Goal: Task Accomplishment & Management: Manage account settings

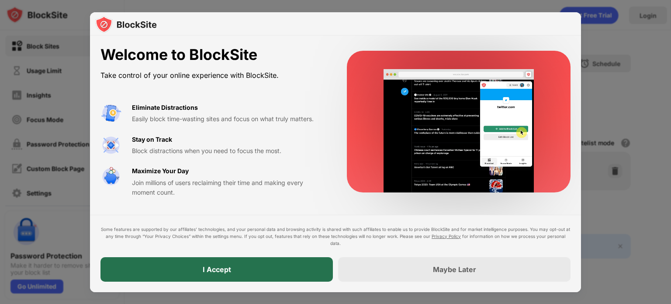
click at [191, 276] on div "I Accept" at bounding box center [216, 269] width 232 height 24
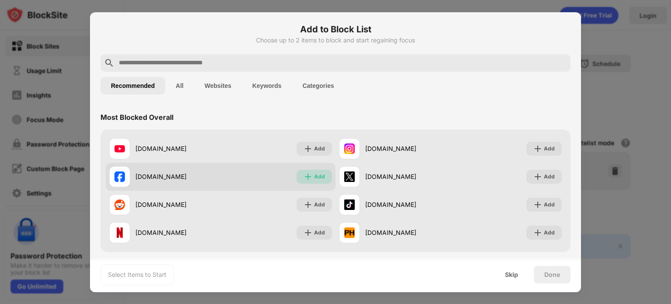
click at [308, 180] on img at bounding box center [308, 176] width 9 height 9
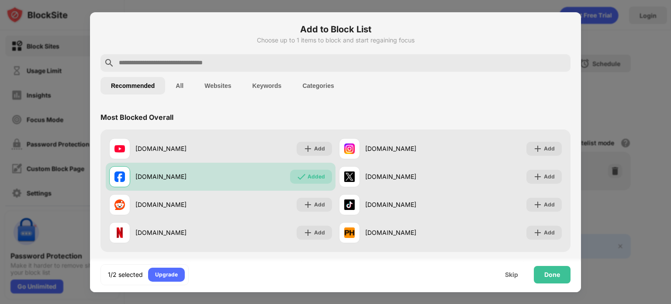
click at [294, 107] on div "Most Blocked Overall" at bounding box center [335, 117] width 470 height 24
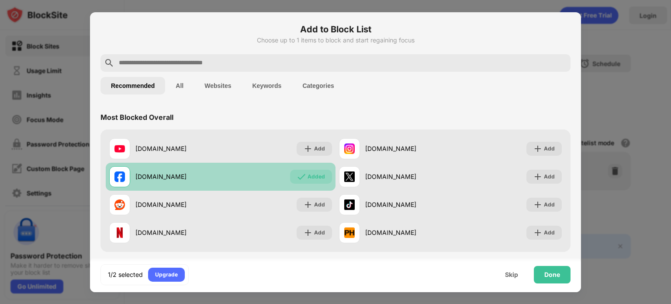
click at [303, 179] on div "Added" at bounding box center [311, 177] width 42 height 14
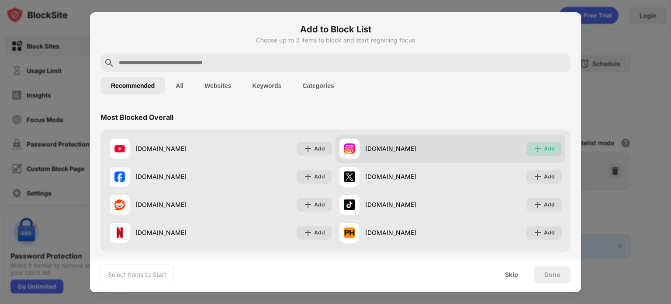
click at [534, 148] on img at bounding box center [538, 148] width 9 height 9
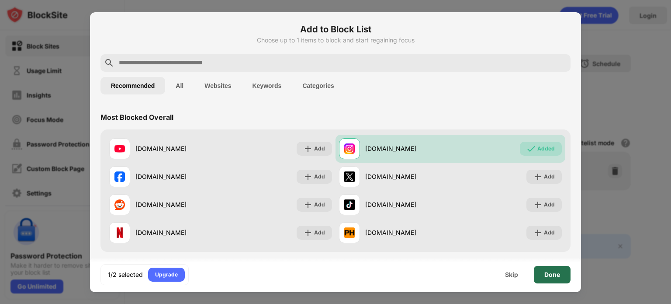
click at [546, 275] on div "Done" at bounding box center [552, 274] width 16 height 7
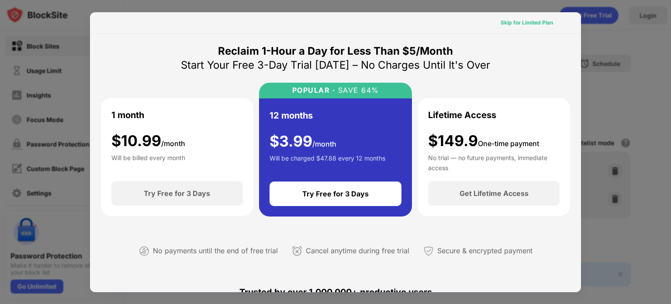
click at [530, 22] on div "Skip for Limited Plan" at bounding box center [527, 22] width 52 height 9
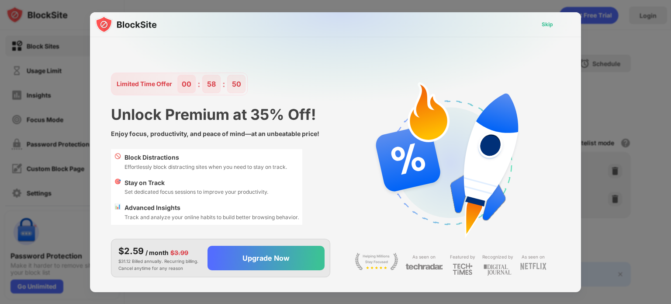
click at [544, 24] on div "Skip" at bounding box center [547, 24] width 11 height 9
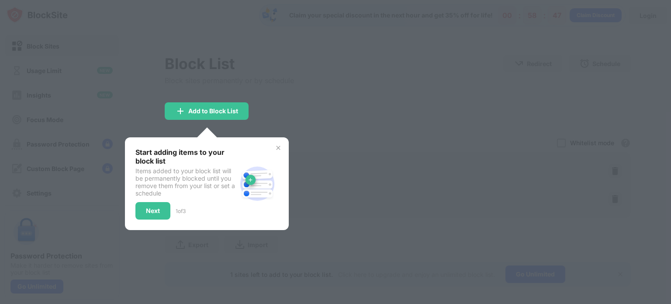
click at [279, 144] on img at bounding box center [278, 147] width 7 height 7
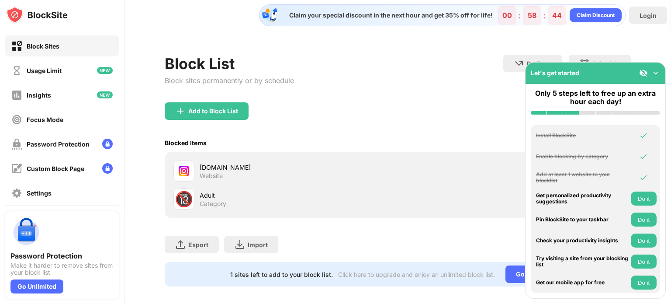
click at [234, 177] on div "instagram.com Website" at bounding box center [299, 171] width 198 height 17
click at [653, 76] on img at bounding box center [655, 73] width 9 height 9
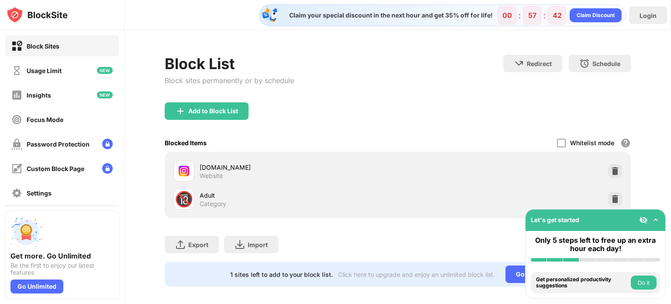
click at [487, 93] on div "Block List Block sites permanently or by schedule Redirect Choose a site to be …" at bounding box center [398, 79] width 466 height 48
click at [73, 139] on div "Password Protection" at bounding box center [50, 144] width 78 height 11
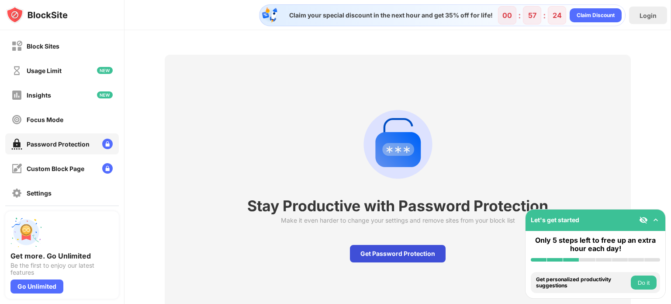
click at [373, 251] on div "Get Password Protection" at bounding box center [398, 253] width 96 height 17
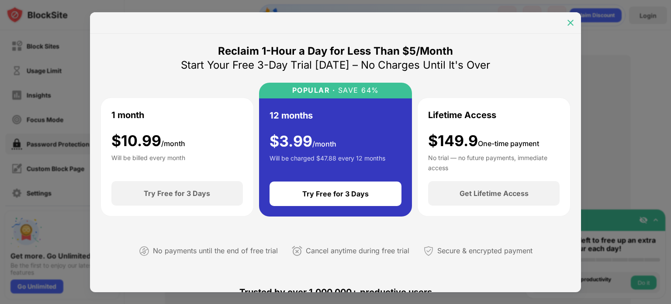
click at [570, 21] on img at bounding box center [570, 22] width 9 height 9
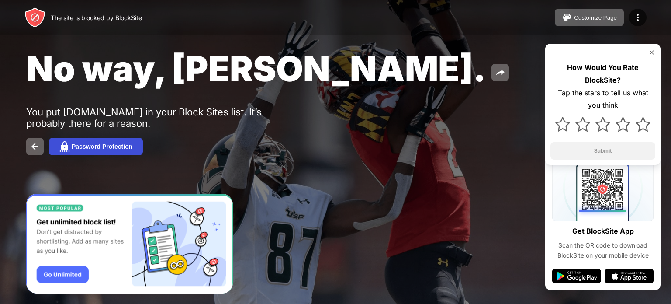
click at [135, 148] on button "Password Protection" at bounding box center [96, 146] width 94 height 17
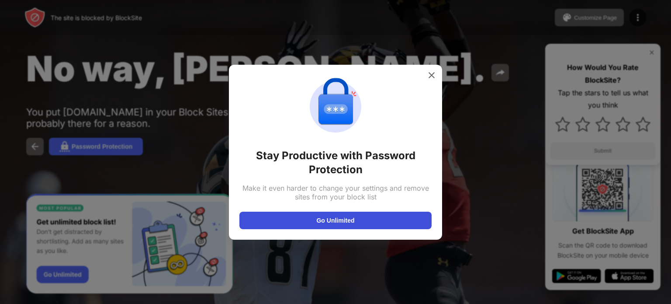
click at [345, 221] on button "Go Unlimited" at bounding box center [335, 219] width 192 height 17
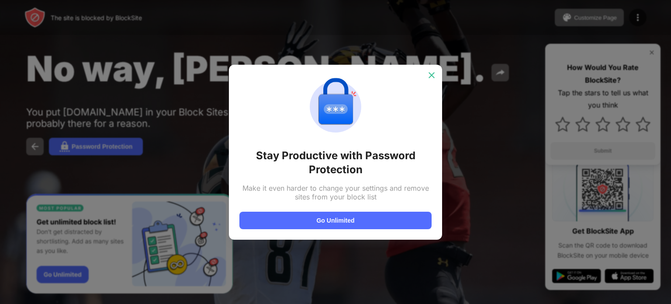
click at [432, 76] on img at bounding box center [431, 75] width 9 height 9
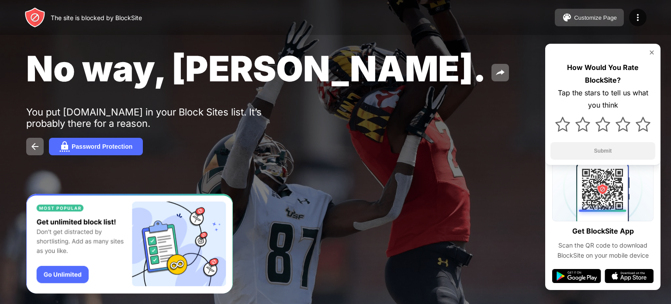
click at [582, 18] on div "Customize Page" at bounding box center [595, 17] width 43 height 7
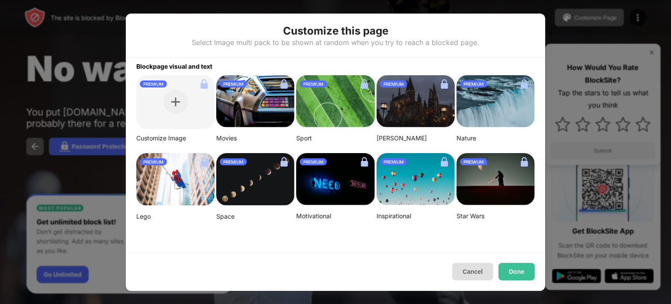
click at [474, 271] on button "Cancel" at bounding box center [472, 271] width 41 height 17
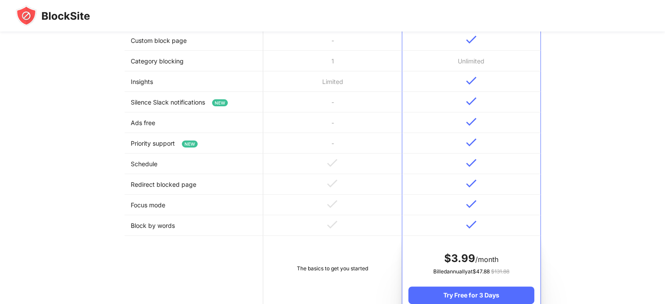
scroll to position [302, 0]
